Goal: Information Seeking & Learning: Find specific fact

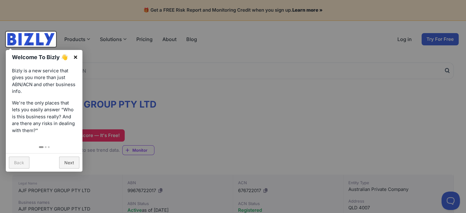
click at [74, 56] on link "×" at bounding box center [76, 57] width 14 height 14
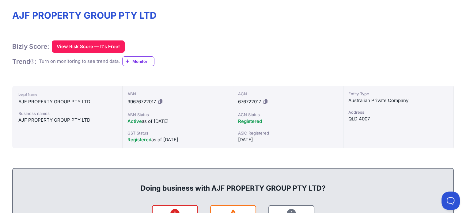
scroll to position [84, 0]
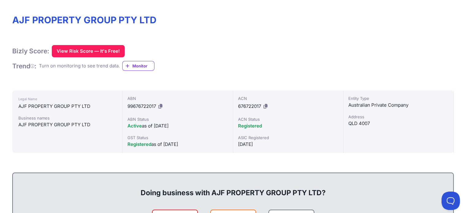
click at [267, 104] on icon at bounding box center [265, 106] width 4 height 5
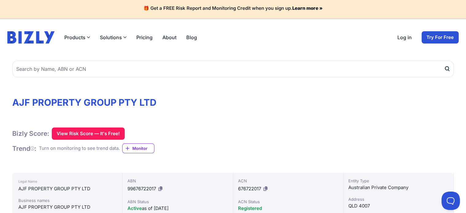
scroll to position [0, 0]
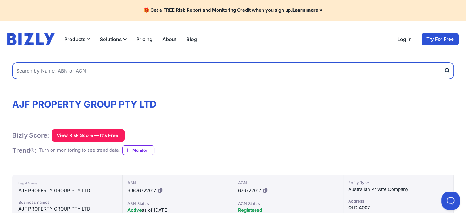
click at [71, 69] on input "text" at bounding box center [232, 70] width 441 height 17
paste input "676722017"
type input "676722017"
drag, startPoint x: 77, startPoint y: 70, endPoint x: 6, endPoint y: 71, distance: 70.8
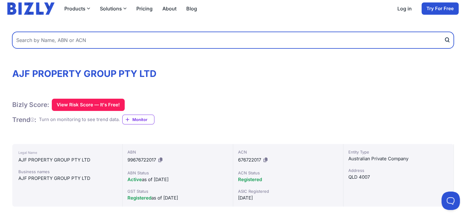
scroll to position [31, 0]
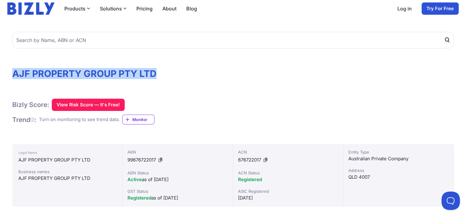
drag, startPoint x: 164, startPoint y: 73, endPoint x: 11, endPoint y: 77, distance: 153.2
copy h1 "AJF PROPERTY GROUP PTY LTD"
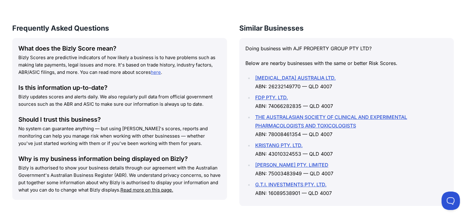
scroll to position [827, 0]
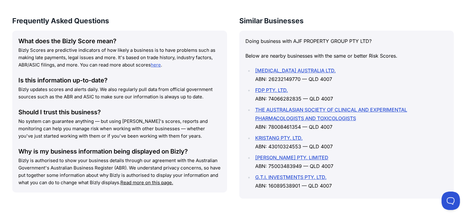
click at [290, 88] on li "FDP PTY. LTD. ABN: 74066282835 — QLD 4007" at bounding box center [350, 94] width 195 height 17
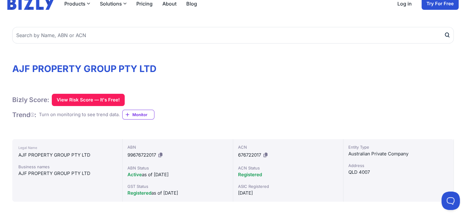
scroll to position [31, 0]
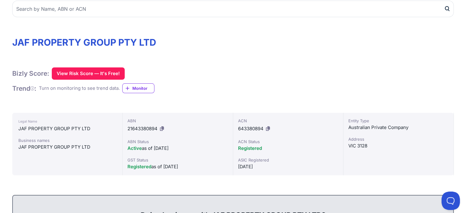
scroll to position [58, 0]
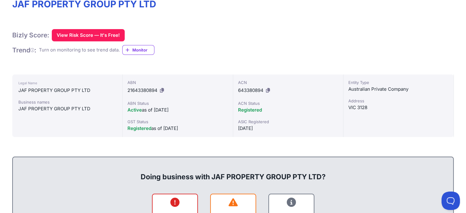
scroll to position [92, 0]
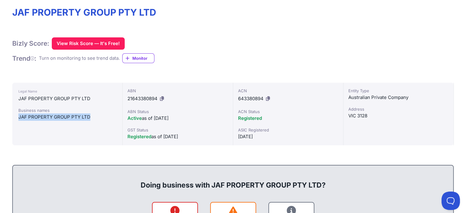
drag, startPoint x: 94, startPoint y: 117, endPoint x: 19, endPoint y: 118, distance: 75.7
click at [17, 118] on div "Legal Name JAF PROPERTY GROUP PTY LTD Business names JAF PROPERTY GROUP PTY LTD" at bounding box center [67, 114] width 110 height 62
copy div "JAF PROPERTY GROUP PTY LTD"
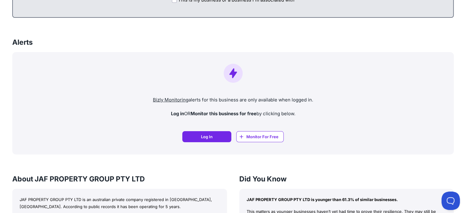
scroll to position [365, 0]
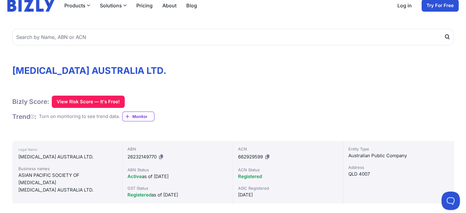
scroll to position [28, 0]
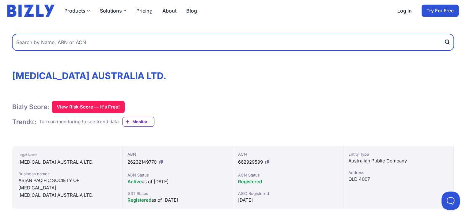
click at [139, 47] on input "text" at bounding box center [232, 42] width 441 height 17
drag, startPoint x: 138, startPoint y: 44, endPoint x: 133, endPoint y: 43, distance: 5.4
click at [133, 43] on input "text" at bounding box center [232, 42] width 441 height 17
paste input "AJF PROPERTY GROUP PTY LTD"
type input "AJF PROPERTY GROUP PTY LTD"
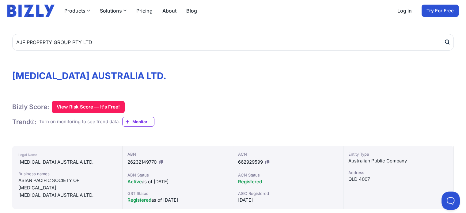
click at [445, 42] on icon "submit" at bounding box center [446, 42] width 3 height 4
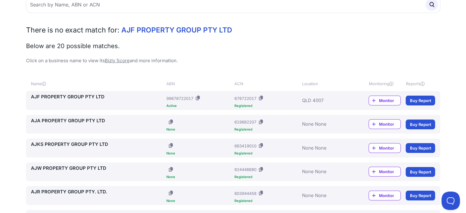
click at [92, 95] on link "AJF PROPERTY GROUP PTY LTD" at bounding box center [97, 96] width 133 height 7
click at [80, 120] on link "AJA PROPERTY GROUP PTY LTD" at bounding box center [97, 120] width 133 height 7
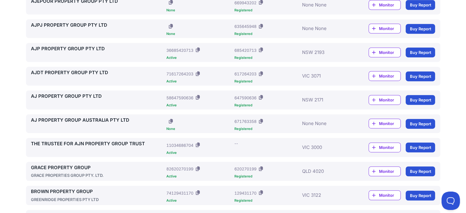
scroll to position [344, 0]
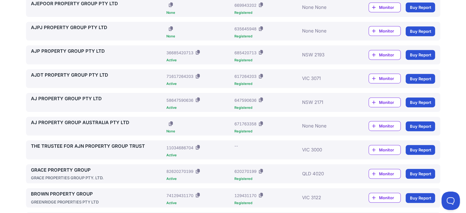
click at [118, 121] on link "AJ PROPERTY GROUP AUSTRALIA PTY LTD" at bounding box center [97, 122] width 133 height 7
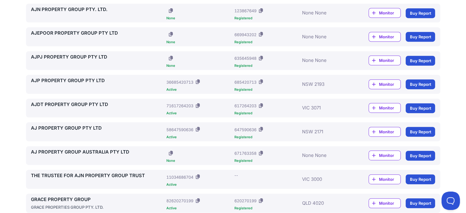
scroll to position [314, 0]
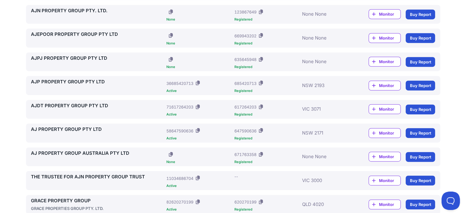
click at [128, 177] on link "THE TRUSTEE FOR AJN PROPERTY GROUP TRUST" at bounding box center [97, 176] width 133 height 7
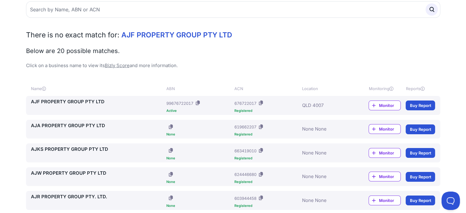
scroll to position [38, 0]
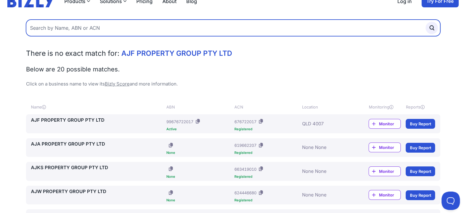
click at [99, 27] on input "text" at bounding box center [233, 28] width 414 height 17
paste input "AJF PROPERTY GROUP PTY LTD"
click at [39, 25] on input "AJF PROPERTY GROUP PTY LTD" at bounding box center [233, 28] width 414 height 17
type input "AFJ PROPERTY GROUP PTY LTD"
click at [426, 22] on button "submit" at bounding box center [432, 28] width 12 height 12
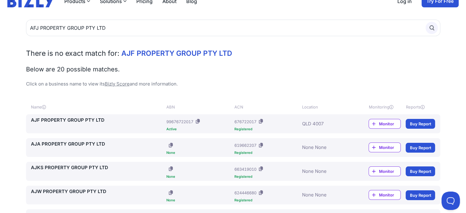
click at [434, 28] on icon "submit" at bounding box center [431, 28] width 7 height 7
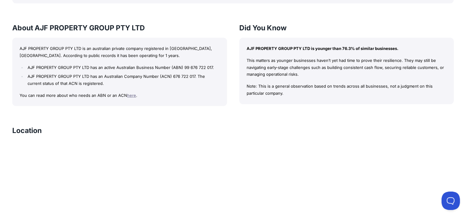
scroll to position [544, 0]
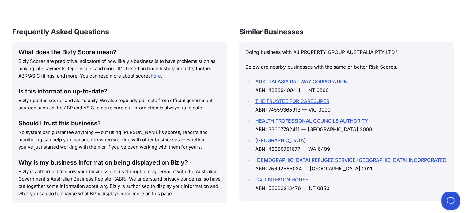
scroll to position [827, 0]
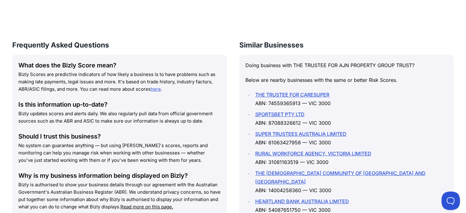
scroll to position [827, 0]
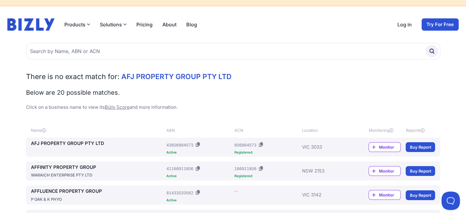
scroll to position [31, 0]
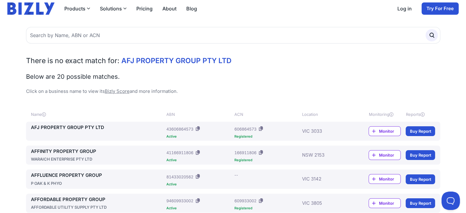
click at [80, 127] on link "AFJ PROPERTY GROUP PTY LTD" at bounding box center [97, 127] width 133 height 7
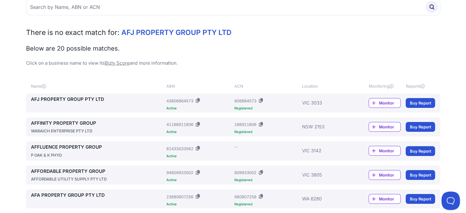
scroll to position [61, 0]
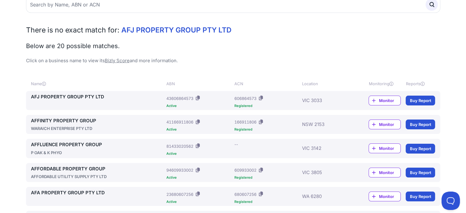
click at [87, 120] on link "AFFINITY PROPERTY GROUP" at bounding box center [97, 120] width 133 height 7
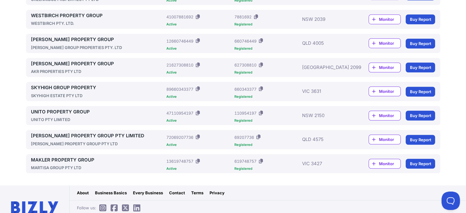
scroll to position [460, 0]
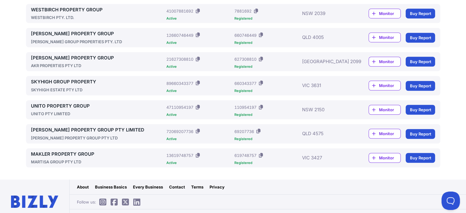
click at [93, 153] on link "MAKLER PROPERTY GROUP" at bounding box center [97, 154] width 133 height 7
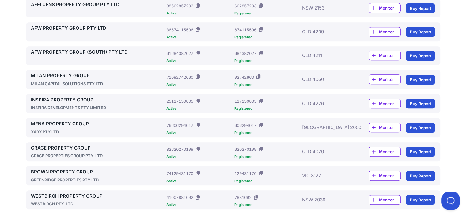
scroll to position [256, 0]
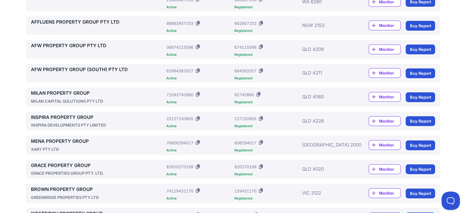
click at [115, 69] on link "AFW PROPERTY GROUP (SOUTH) PTY LTD" at bounding box center [97, 69] width 133 height 7
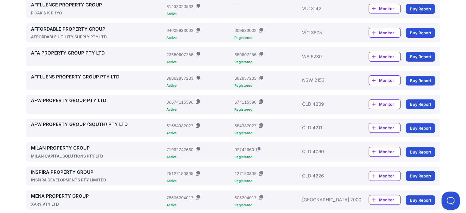
scroll to position [164, 0]
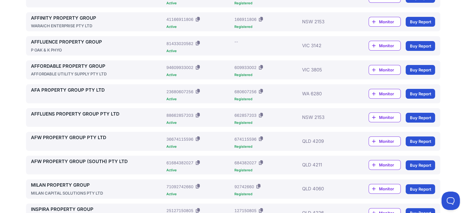
click at [98, 65] on link "AFFORDABLE PROPERTY GROUP" at bounding box center [97, 66] width 133 height 7
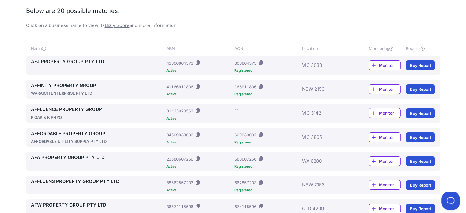
scroll to position [72, 0]
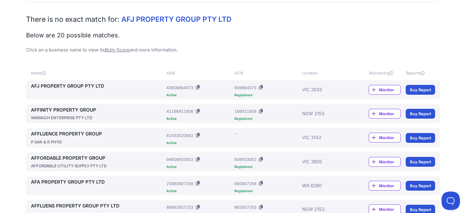
click at [95, 86] on link "AFJ PROPERTY GROUP PTY LTD" at bounding box center [97, 86] width 133 height 7
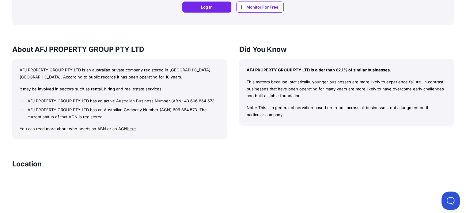
scroll to position [519, 0]
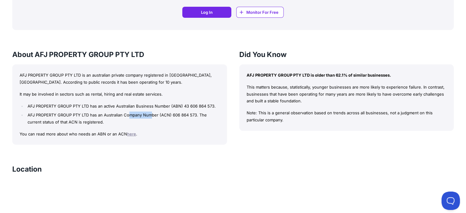
drag, startPoint x: 134, startPoint y: 112, endPoint x: 153, endPoint y: 112, distance: 19.3
click at [153, 112] on li "AFJ PROPERTY GROUP PTY LTD has an Australian Company Number (ACN) 606 864 573. …" at bounding box center [122, 119] width 193 height 14
click at [144, 121] on li "AFJ PROPERTY GROUP PTY LTD has an Australian Company Number (ACN) 606 864 573. …" at bounding box center [122, 119] width 193 height 14
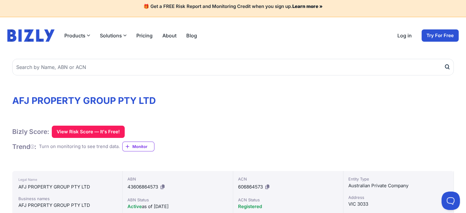
scroll to position [0, 0]
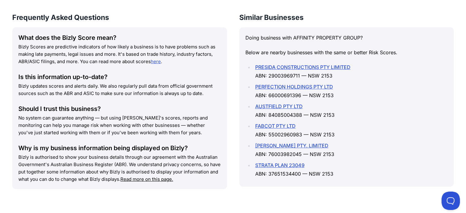
scroll to position [888, 0]
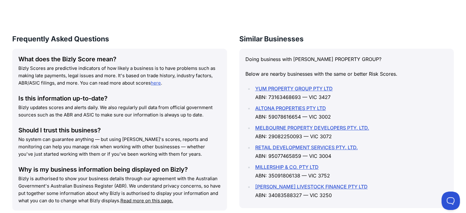
scroll to position [858, 0]
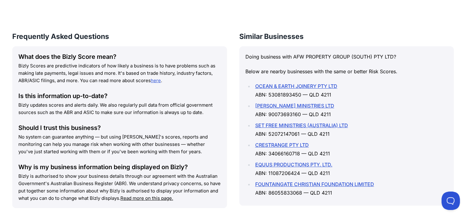
scroll to position [827, 0]
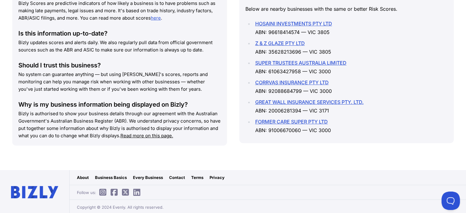
scroll to position [908, 0]
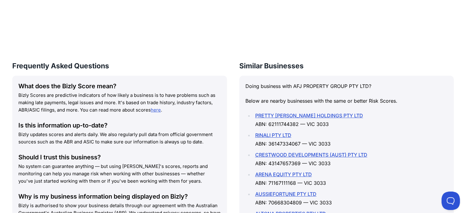
scroll to position [797, 0]
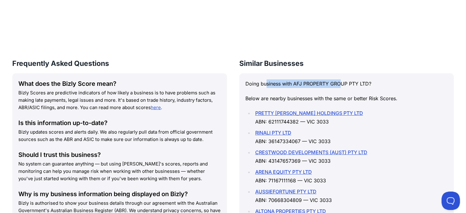
drag, startPoint x: 268, startPoint y: 84, endPoint x: 343, endPoint y: 83, distance: 75.7
click at [341, 83] on p "Doing business with AFJ PROPERTY GROUP PTY LTD?" at bounding box center [346, 83] width 203 height 9
click at [376, 82] on p "Doing business with AFJ PROPERTY GROUP PTY LTD?" at bounding box center [346, 83] width 203 height 9
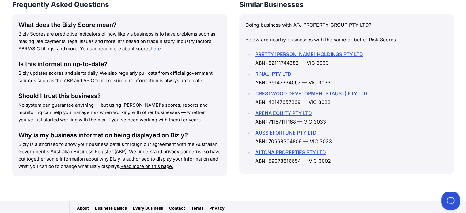
scroll to position [858, 0]
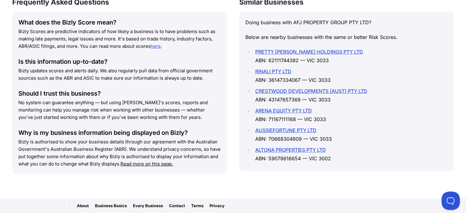
drag, startPoint x: 300, startPoint y: 149, endPoint x: 285, endPoint y: 149, distance: 15.6
click at [285, 149] on link "ALTONA PROPERTIES PTY LTD" at bounding box center [290, 150] width 71 height 6
drag, startPoint x: 341, startPoint y: 49, endPoint x: 253, endPoint y: 49, distance: 88.2
click at [253, 49] on li "PRETTY SALLY HOLDINGS PTY LTD ABN: 62111744382 — VIC 3033" at bounding box center [350, 55] width 195 height 17
copy link "PRETTY SALLY HOLDINGS PTY LTD"
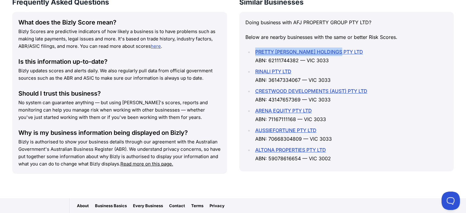
click at [281, 70] on link "RINALI PTY LTD" at bounding box center [273, 71] width 36 height 6
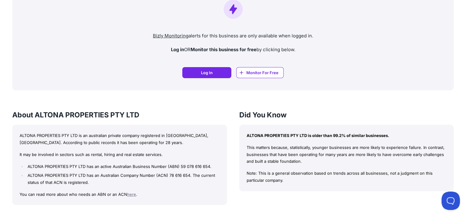
scroll to position [457, 0]
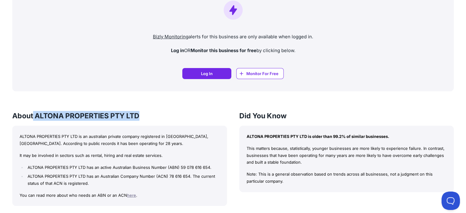
drag, startPoint x: 142, startPoint y: 113, endPoint x: 34, endPoint y: 116, distance: 107.6
click at [34, 116] on h3 "About ALTONA PROPERTIES PTY LTD" at bounding box center [119, 116] width 215 height 10
copy h3 "ALTONA PROPERTIES PTY LTD"
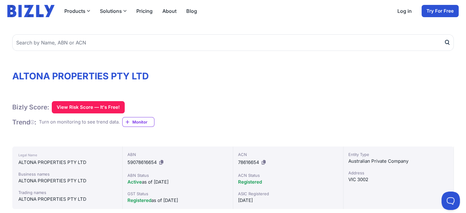
scroll to position [0, 0]
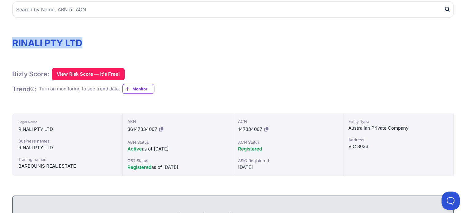
drag, startPoint x: 86, startPoint y: 40, endPoint x: 13, endPoint y: 40, distance: 72.6
click at [13, 40] on h1 "RINALI PTY LTD" at bounding box center [232, 42] width 441 height 11
copy h1 "RINALI PTY LTD"
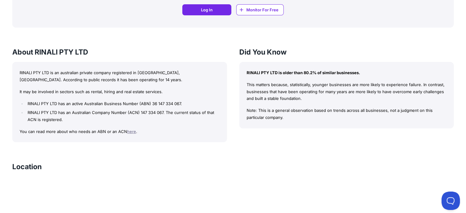
scroll to position [521, 0]
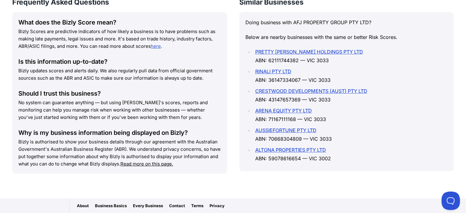
click at [325, 90] on link "CRESTWOOD DEVELOPMENTS (AUST) PTY LTD" at bounding box center [311, 91] width 112 height 6
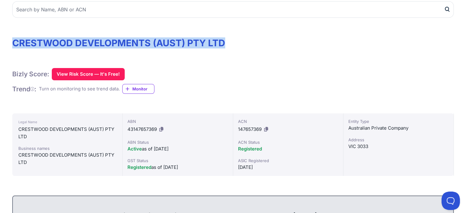
drag, startPoint x: 228, startPoint y: 40, endPoint x: 25, endPoint y: 43, distance: 203.1
copy h1 "CRESTWOOD DEVELOPMENTS (AUST) PTY LTD"
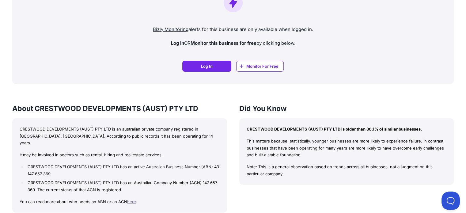
scroll to position [460, 0]
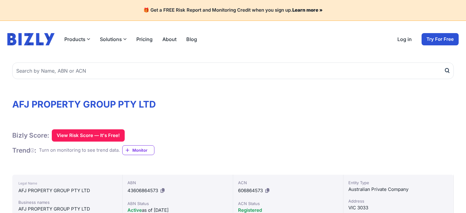
scroll to position [858, 0]
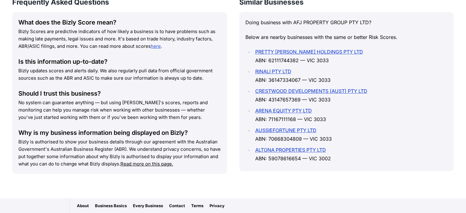
click at [299, 108] on link "ARENA EQUITY PTY LTD" at bounding box center [283, 111] width 57 height 6
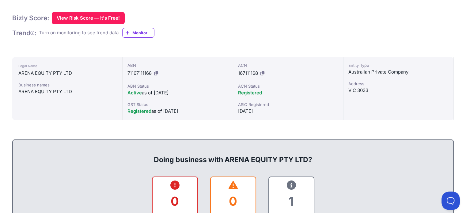
scroll to position [123, 0]
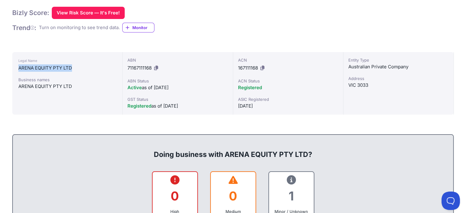
drag, startPoint x: 72, startPoint y: 69, endPoint x: 0, endPoint y: 70, distance: 72.3
copy div "ARENA EQUITY PTY LTD"
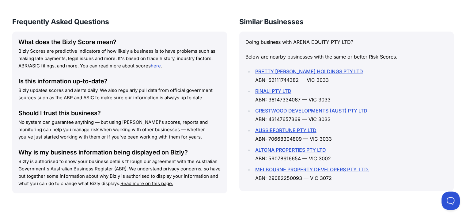
scroll to position [858, 0]
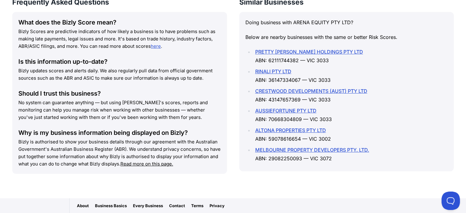
click at [292, 148] on link "MELBOURNE PROPERTY DEVELOPERS PTY. LTD." at bounding box center [312, 150] width 114 height 6
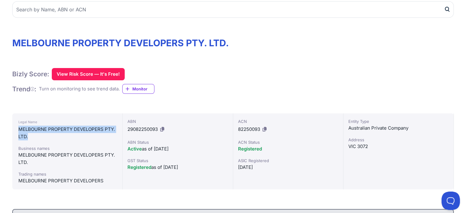
drag, startPoint x: 17, startPoint y: 128, endPoint x: 57, endPoint y: 137, distance: 40.3
click at [57, 137] on div "Legal Name MELBOURNE PROPERTY DEVELOPERS PTY. LTD. Business names MELBOURNE PRO…" at bounding box center [67, 151] width 110 height 76
copy div "MELBOURNE PROPERTY DEVELOPERS PTY. LTD."
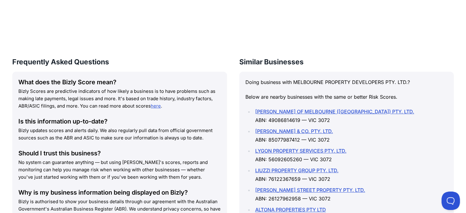
scroll to position [858, 0]
